Goal: Complete application form: Complete application form

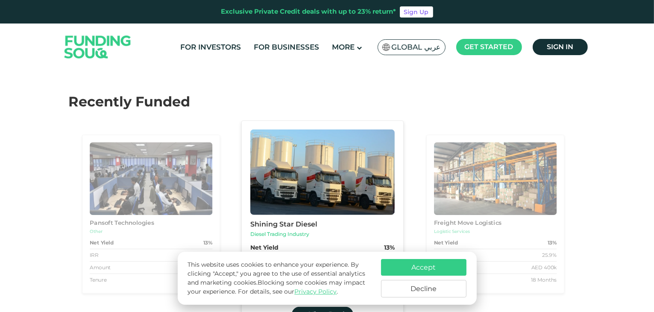
scroll to position [818, 0]
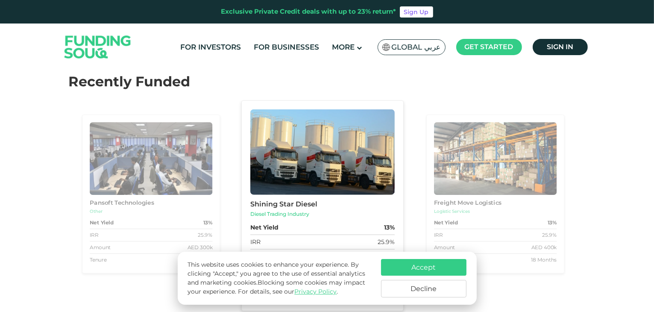
click at [427, 271] on button "Accept" at bounding box center [423, 267] width 85 height 17
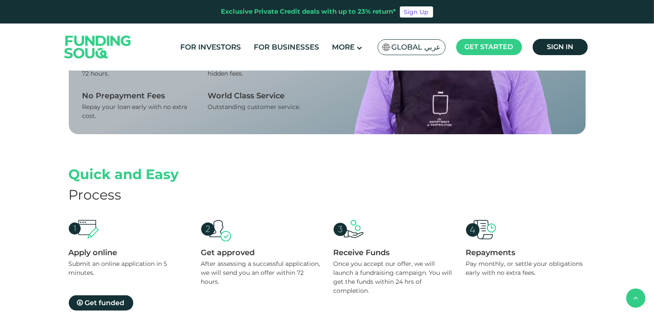
scroll to position [762, 0]
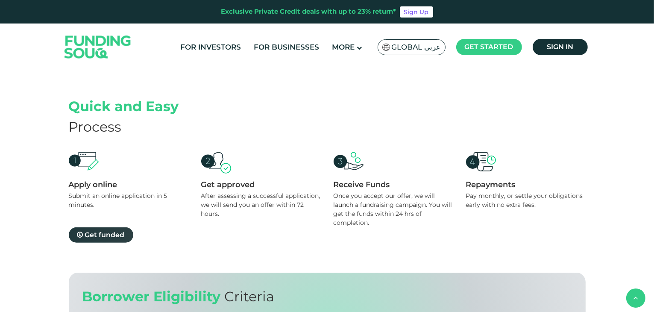
click at [97, 240] on link "Get funded" at bounding box center [101, 234] width 64 height 15
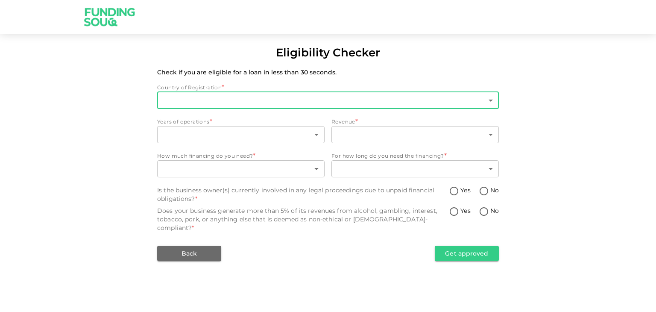
type input "1"
click at [254, 102] on body "Eligibility Checker Check if you are eligible for a loan in less than 30 second…" at bounding box center [328, 156] width 656 height 312
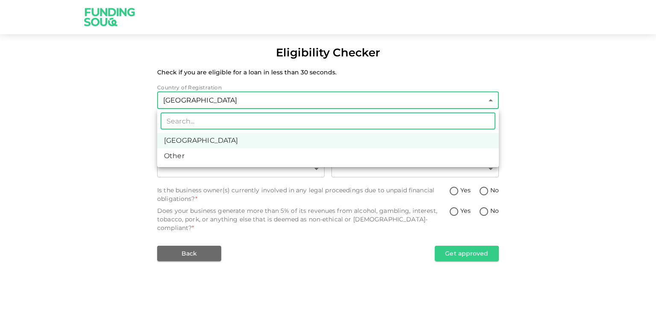
click at [237, 142] on li "United Arab Emirates" at bounding box center [328, 140] width 342 height 15
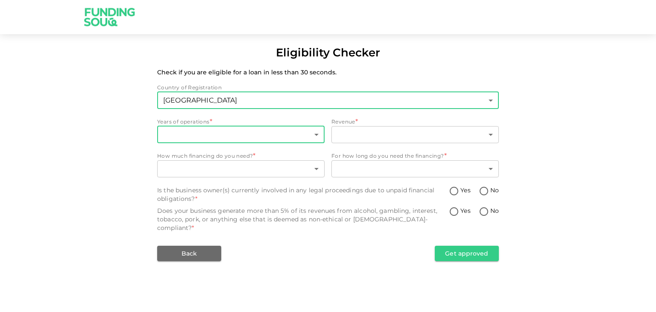
click at [231, 135] on body "Eligibility Checker Check if you are eligible for a loan in less than 30 second…" at bounding box center [328, 156] width 656 height 312
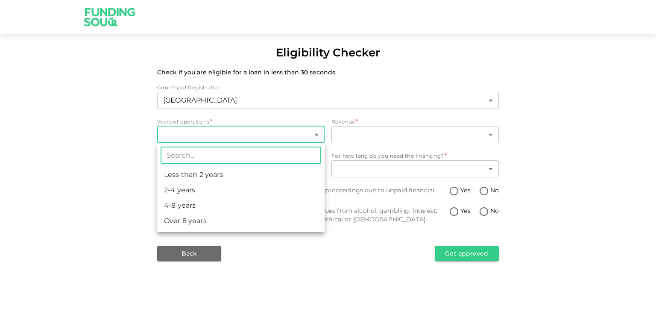
click at [228, 179] on li "Less than 2 years" at bounding box center [240, 174] width 167 height 15
type input "1"
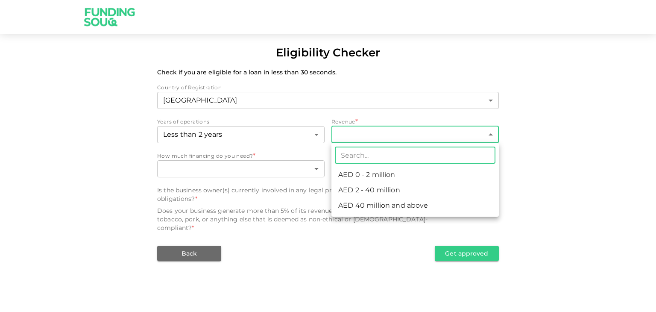
click at [405, 138] on body "Eligibility Checker Check if you are eligible for a loan in less than 30 second…" at bounding box center [328, 156] width 656 height 312
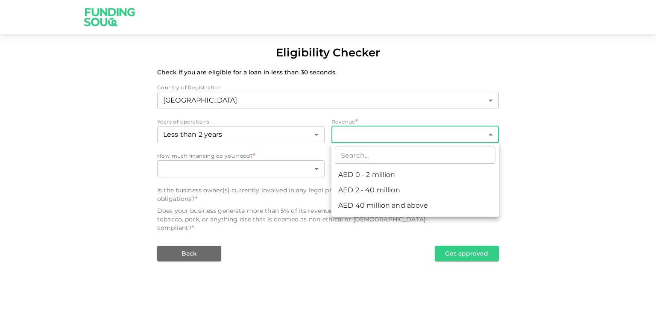
click at [82, 135] on div at bounding box center [328, 156] width 656 height 312
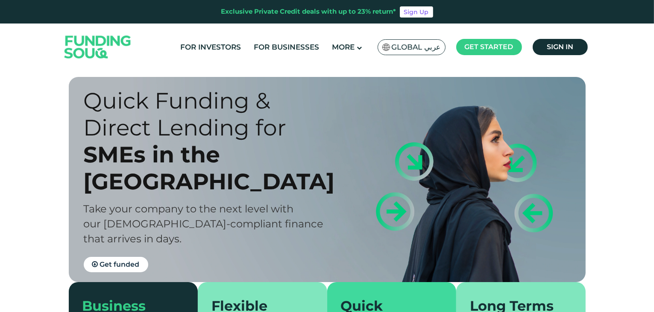
scroll to position [272, 0]
